Goal: Task Accomplishment & Management: Use online tool/utility

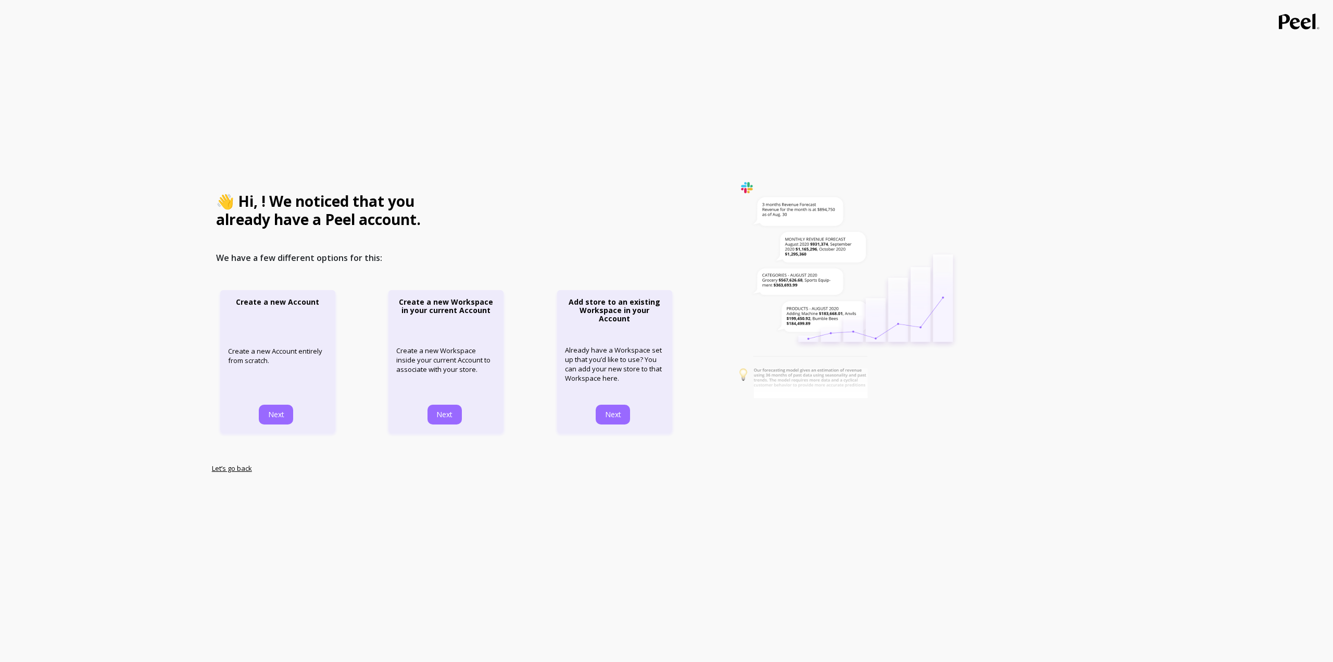
drag, startPoint x: 472, startPoint y: 485, endPoint x: 469, endPoint y: 474, distance: 11.5
click at [472, 485] on div "👋 Hi, ! We noticed that you already have a Peel account. We have a few differen…" at bounding box center [666, 331] width 1333 height 662
click at [444, 413] on span "Next" at bounding box center [444, 414] width 18 height 9
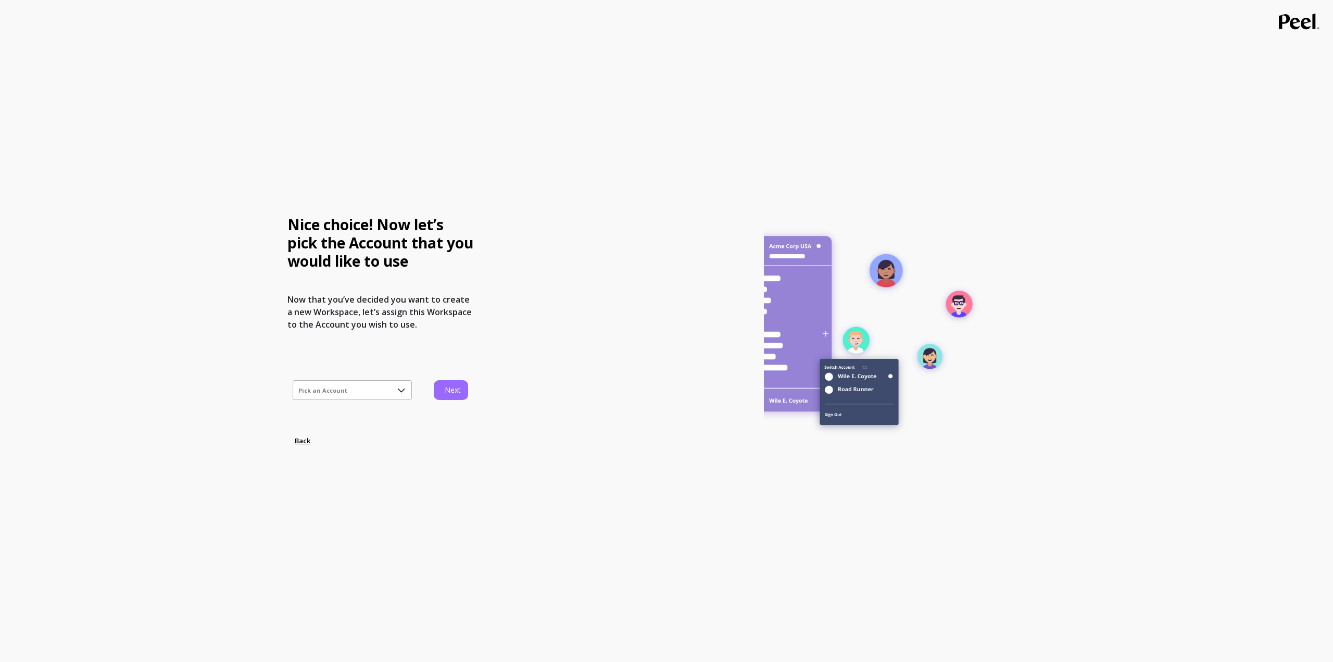
click at [355, 387] on div at bounding box center [342, 390] width 88 height 11
click at [353, 415] on div "Essor" at bounding box center [352, 414] width 119 height 17
click at [460, 385] on span "Next" at bounding box center [453, 389] width 18 height 9
click at [457, 396] on button "Next" at bounding box center [451, 390] width 34 height 20
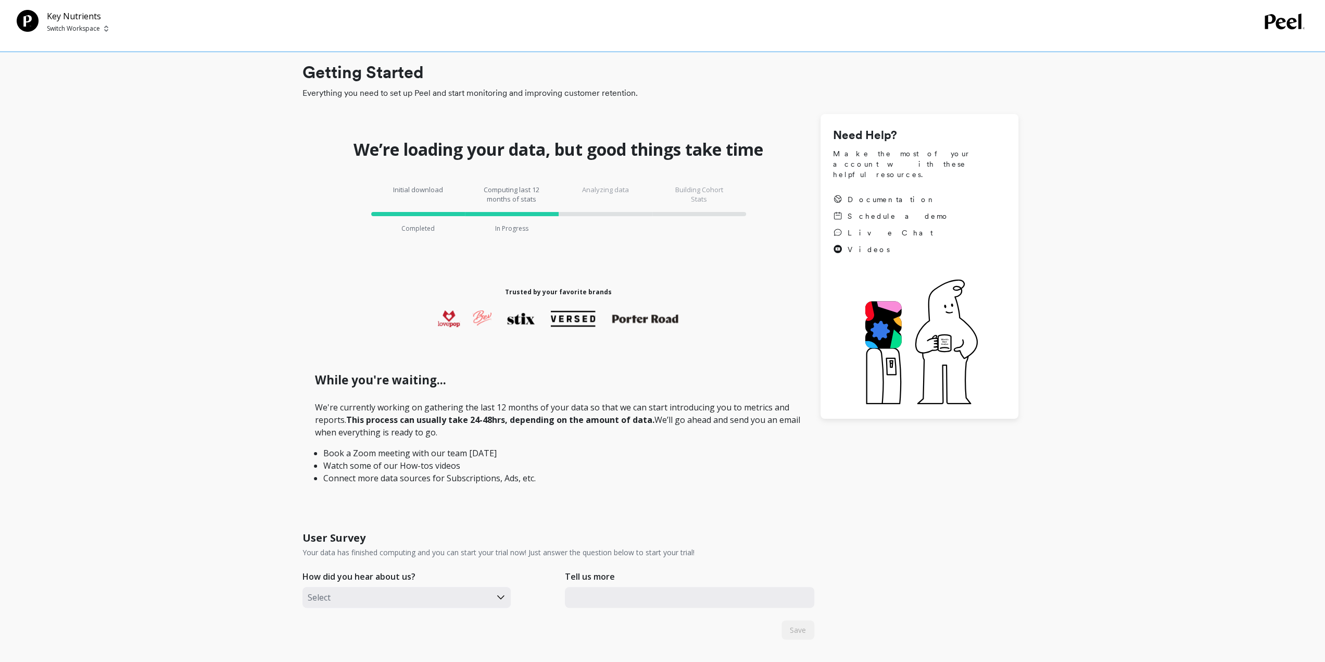
click at [93, 26] on p "Switch Workspace" at bounding box center [73, 28] width 53 height 8
click at [245, 187] on div "Getting Started Everything you need to set up Peel and start monitoring and imp…" at bounding box center [661, 557] width 1288 height 1098
click at [84, 27] on p "Switch Workspace" at bounding box center [73, 28] width 53 height 8
click at [83, 307] on div "Getting Started Everything you need to set up Peel and start monitoring and imp…" at bounding box center [661, 557] width 1288 height 1098
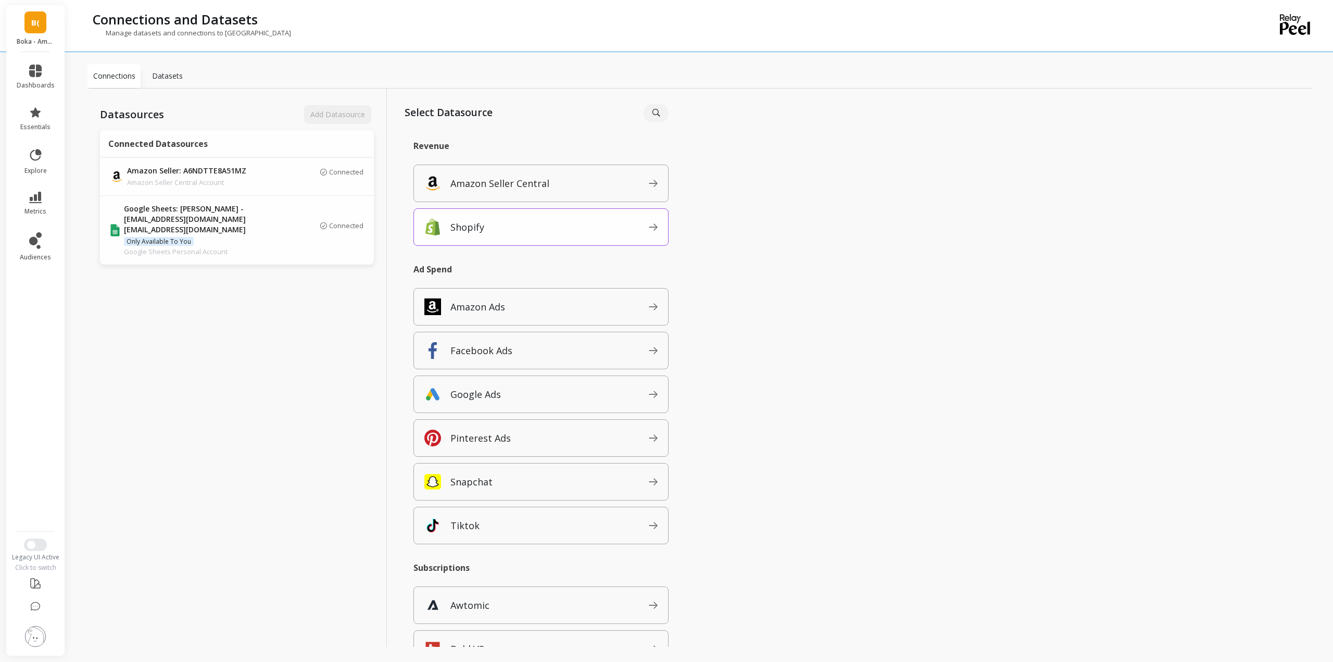
click at [526, 229] on span "Shopify" at bounding box center [549, 227] width 198 height 17
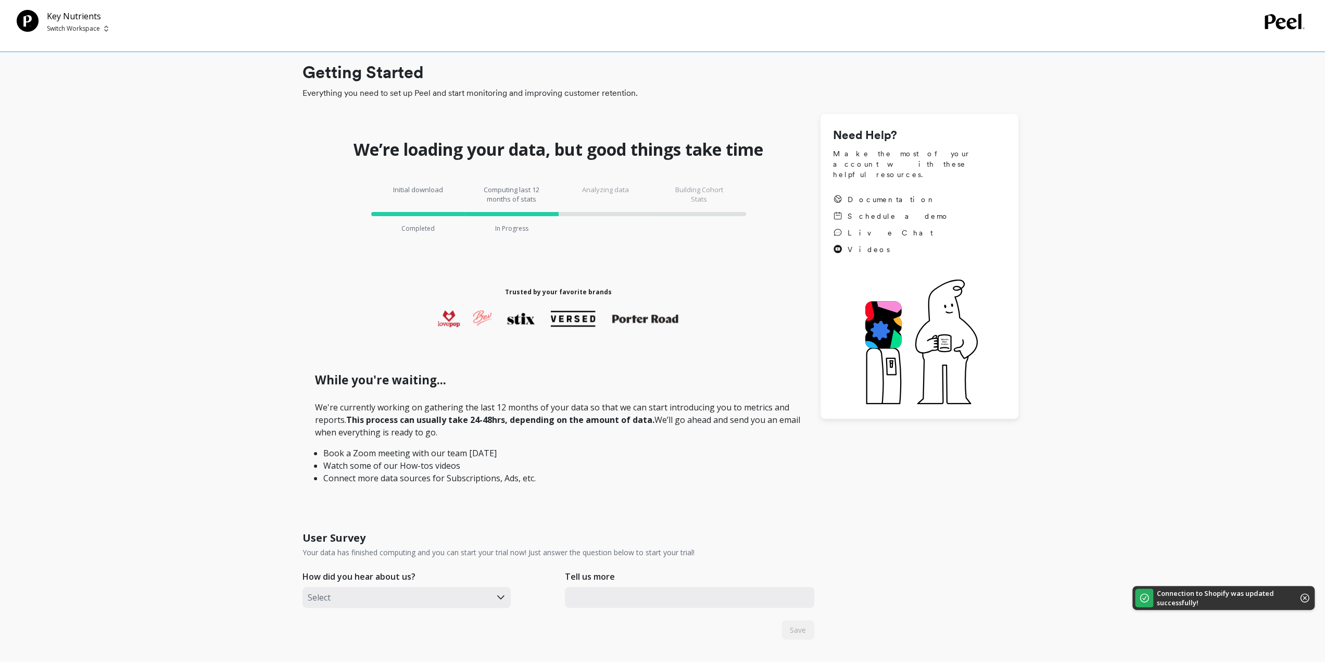
checkbox \(Essor\) "true"
checkbox Nutrients "true"
checkbox \(Essor\) "true"
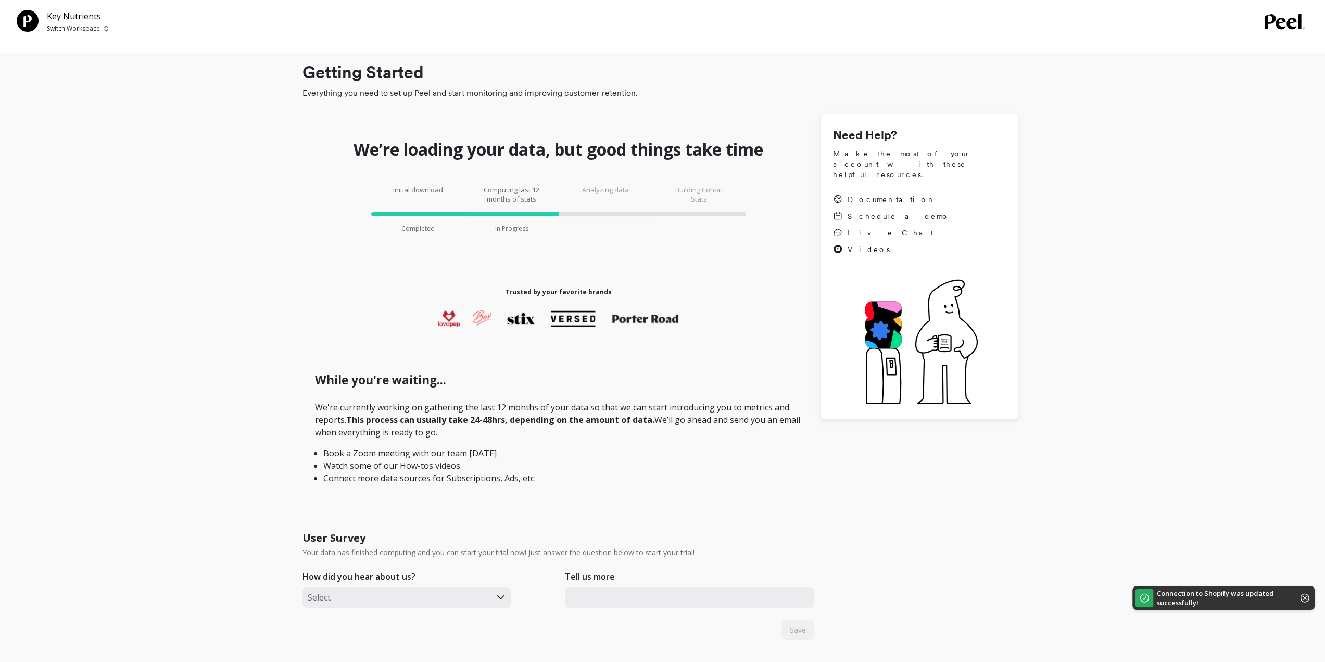
checkbox \(Essor\) "true"
click at [104, 24] on img at bounding box center [106, 28] width 4 height 8
click at [522, 299] on div "Trusted by your favorite brands" at bounding box center [559, 307] width 254 height 46
drag, startPoint x: 1003, startPoint y: 468, endPoint x: 985, endPoint y: 461, distance: 19.6
click at [1003, 468] on div "We’re loading your data, but good things take time Initial download Completed C…" at bounding box center [661, 558] width 716 height 888
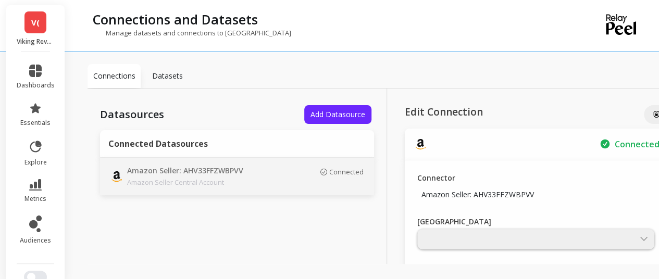
click at [36, 30] on link "V(" at bounding box center [35, 22] width 22 height 22
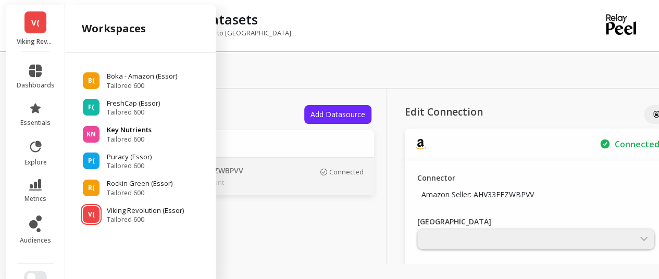
click at [137, 137] on span "Tailored 600" at bounding box center [129, 139] width 45 height 8
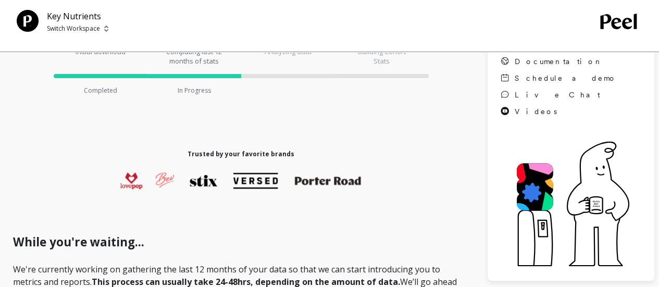
scroll to position [52, 0]
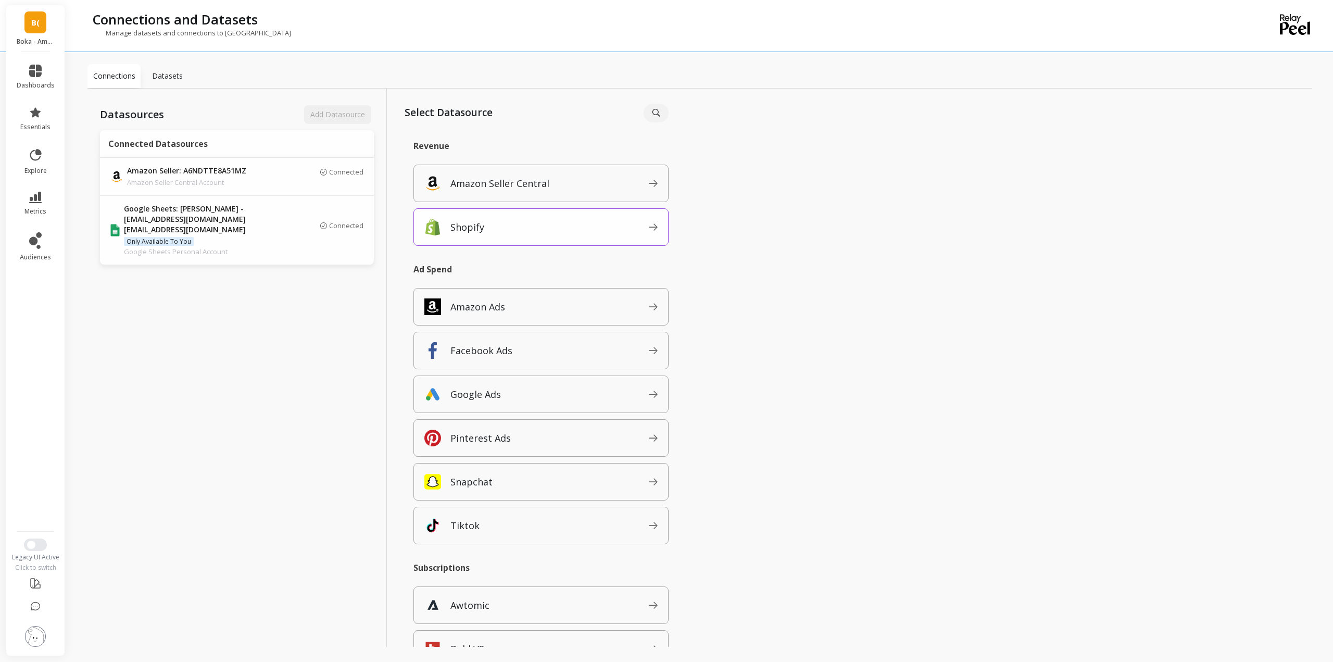
click at [538, 233] on span "Shopify" at bounding box center [549, 227] width 198 height 17
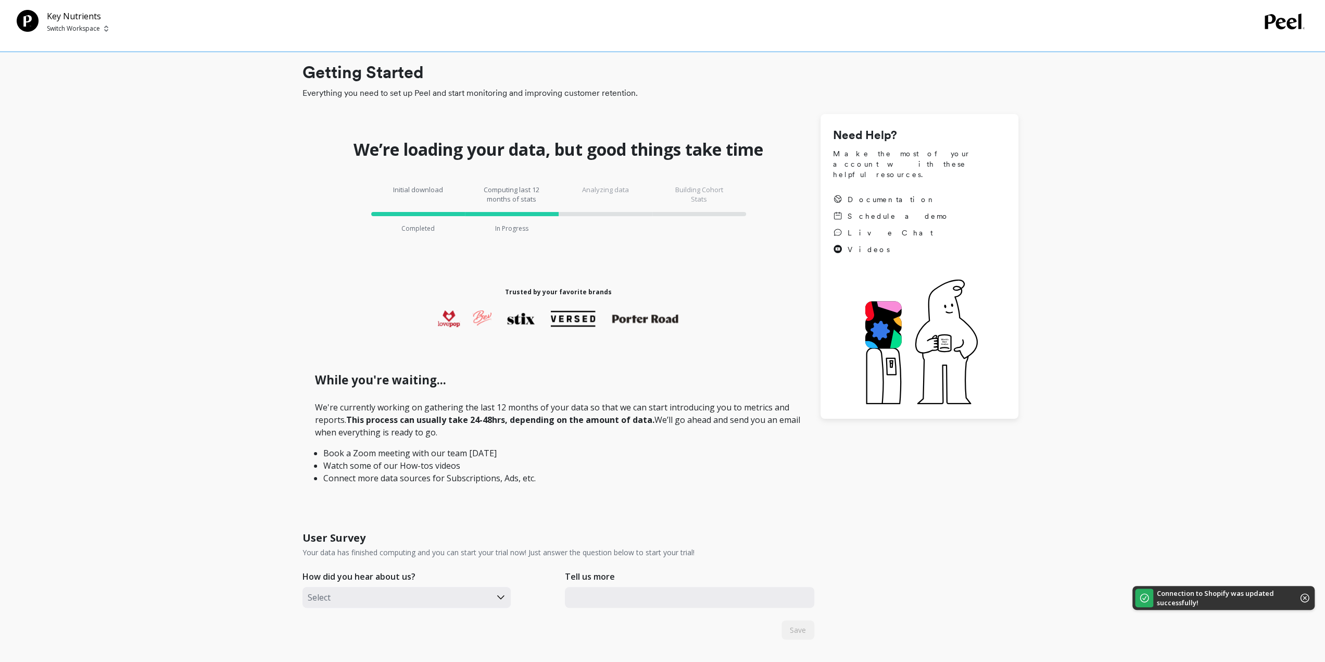
click at [74, 32] on p "Switch Workspace" at bounding box center [73, 28] width 53 height 8
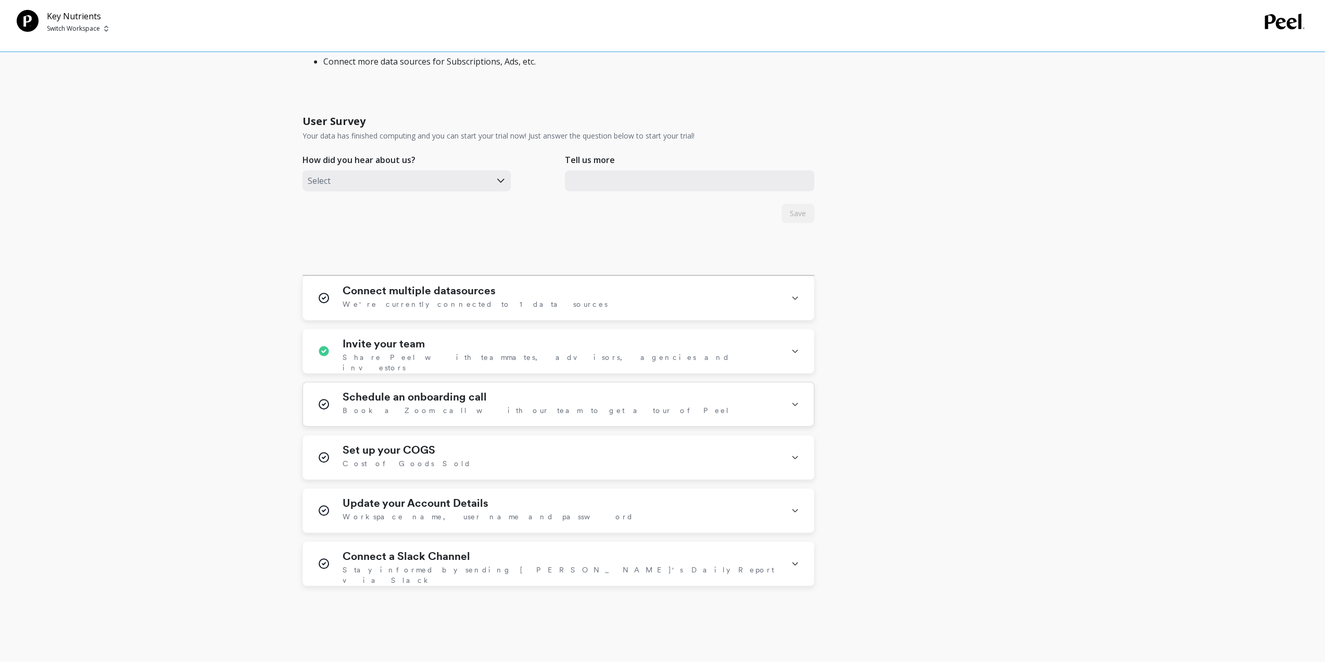
scroll to position [457, 0]
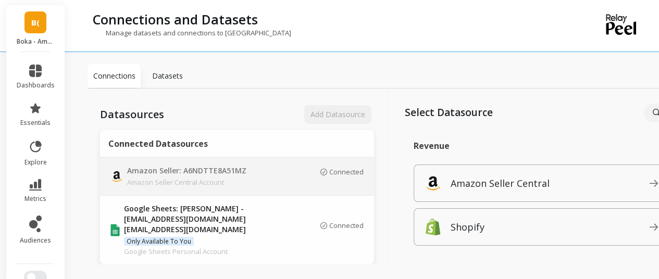
scroll to position [9, 0]
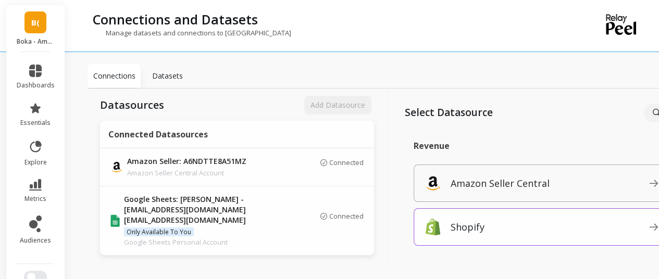
click at [470, 231] on p "Shopify" at bounding box center [467, 227] width 34 height 15
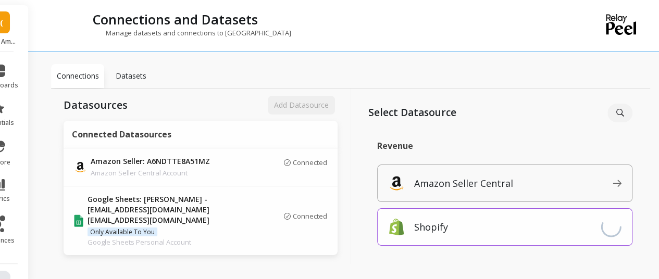
scroll to position [0, 0]
